Goal: Task Accomplishment & Management: Use online tool/utility

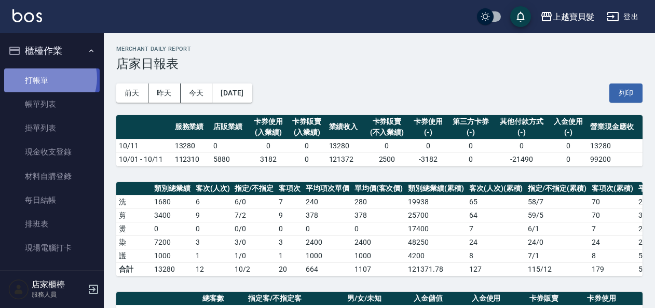
click at [45, 78] on link "打帳單" at bounding box center [52, 81] width 96 height 24
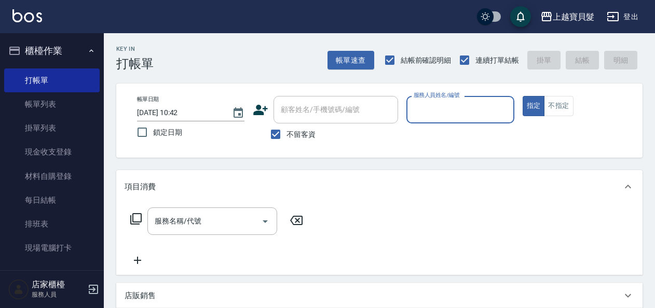
click at [478, 111] on input "服務人員姓名/編號" at bounding box center [460, 110] width 98 height 18
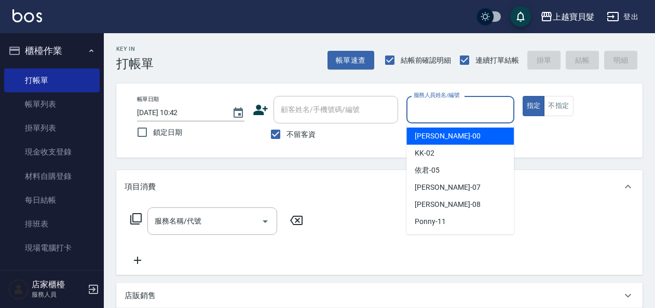
click at [451, 130] on div "小華 -00" at bounding box center [459, 136] width 107 height 17
type input "小華-00"
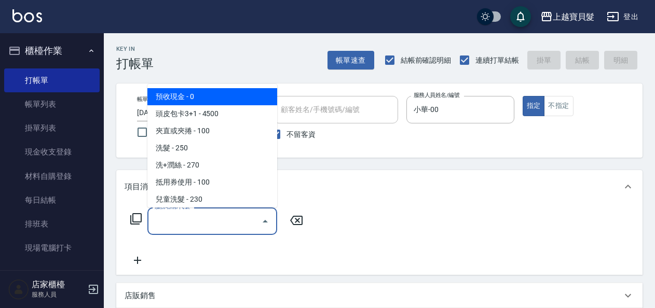
click at [190, 216] on input "服務名稱/代號" at bounding box center [204, 221] width 105 height 18
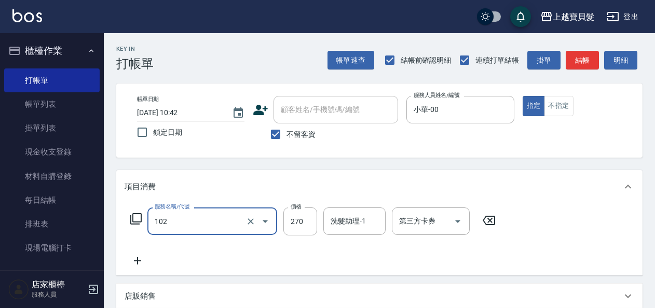
type input "洗+潤絲(102)"
click at [140, 263] on icon at bounding box center [138, 261] width 26 height 12
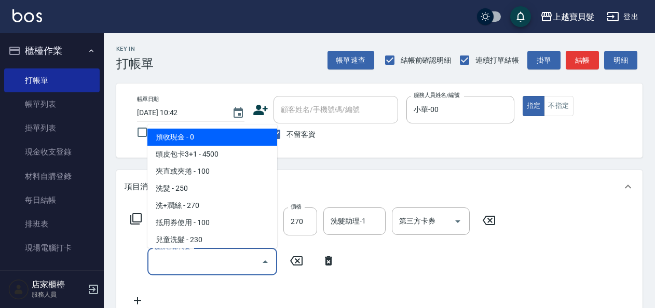
click at [154, 266] on input "服務名稱/代號" at bounding box center [204, 262] width 105 height 18
type input "1"
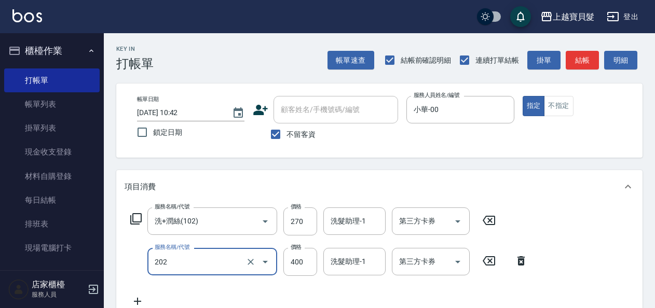
type input "剪髮(202)"
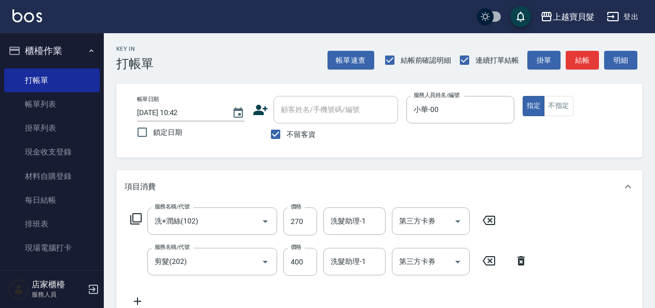
click at [139, 220] on icon at bounding box center [136, 219] width 12 height 12
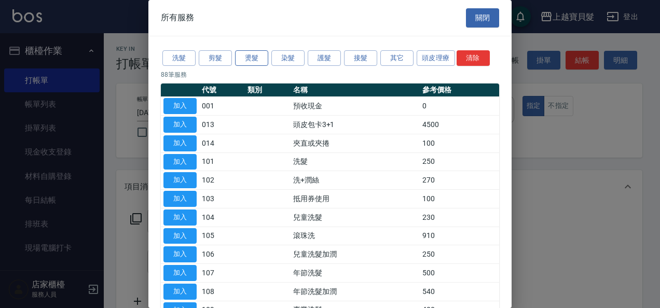
click at [244, 59] on button "燙髮" at bounding box center [251, 58] width 33 height 16
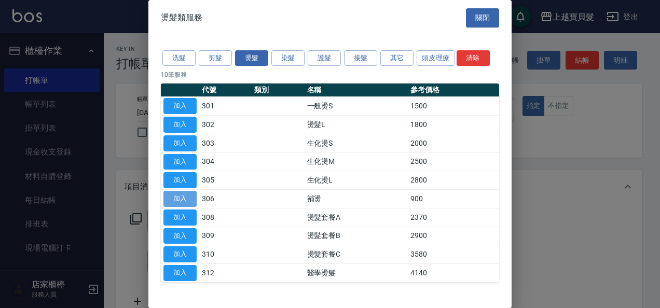
click at [181, 198] on button "加入" at bounding box center [180, 199] width 33 height 16
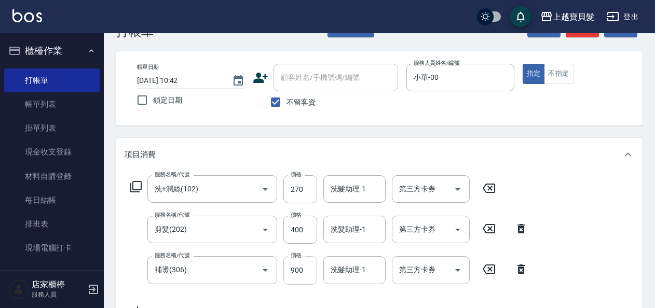
scroll to position [55, 0]
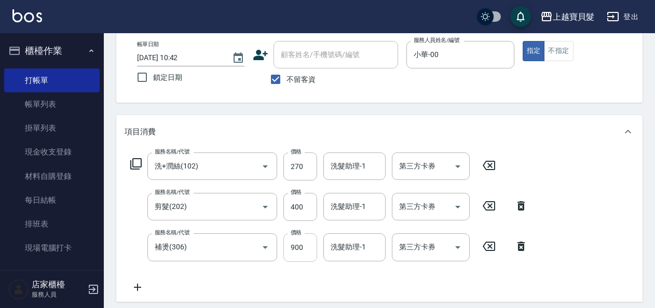
click at [301, 257] on input "900" at bounding box center [300, 248] width 34 height 28
type input "300"
drag, startPoint x: 283, startPoint y: 282, endPoint x: 299, endPoint y: 281, distance: 15.6
click at [285, 282] on div "服務名稱/代號 洗+潤絲(102) 服務名稱/代號 價格 270 價格 洗髮助理-1 洗髮助理-1 第三方卡券 第三方卡券 服務名稱/代號 剪髮(202) 服…" at bounding box center [330, 223] width 410 height 141
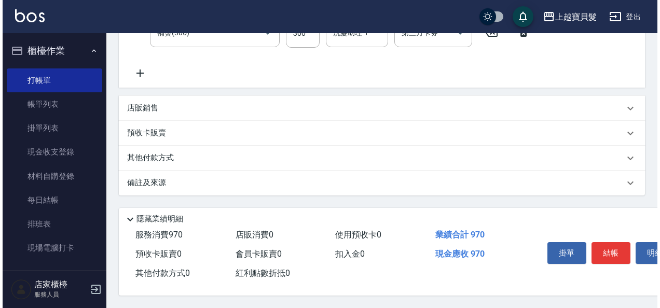
scroll to position [273, 0]
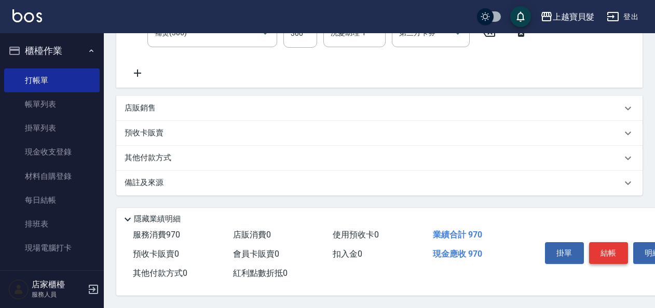
click at [612, 248] on button "結帳" at bounding box center [608, 253] width 39 height 22
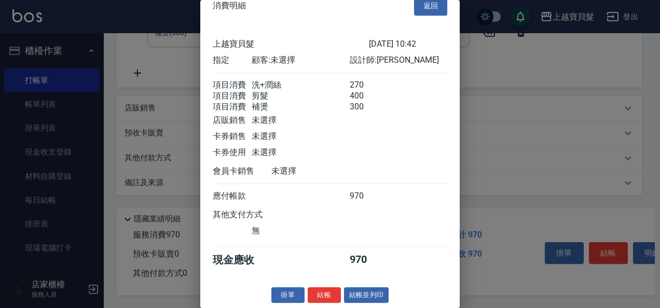
scroll to position [27, 0]
click at [375, 298] on button "結帳並列印" at bounding box center [366, 296] width 45 height 16
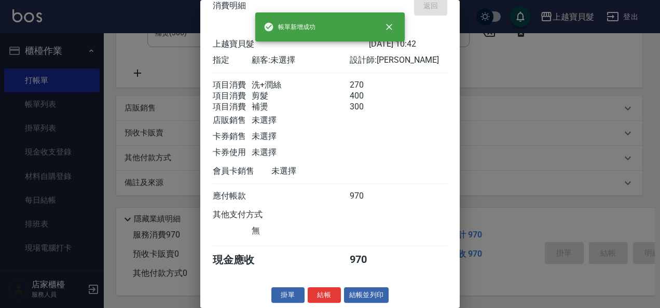
type input "[DATE] 10:43"
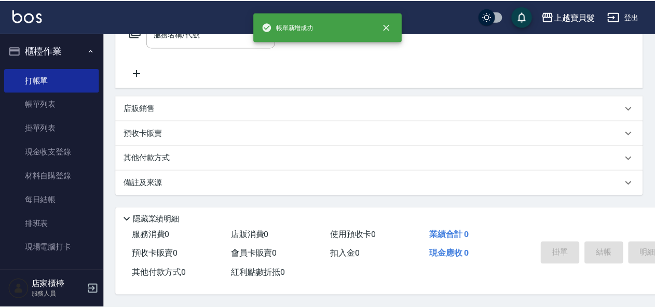
scroll to position [0, 0]
